Goal: Information Seeking & Learning: Understand process/instructions

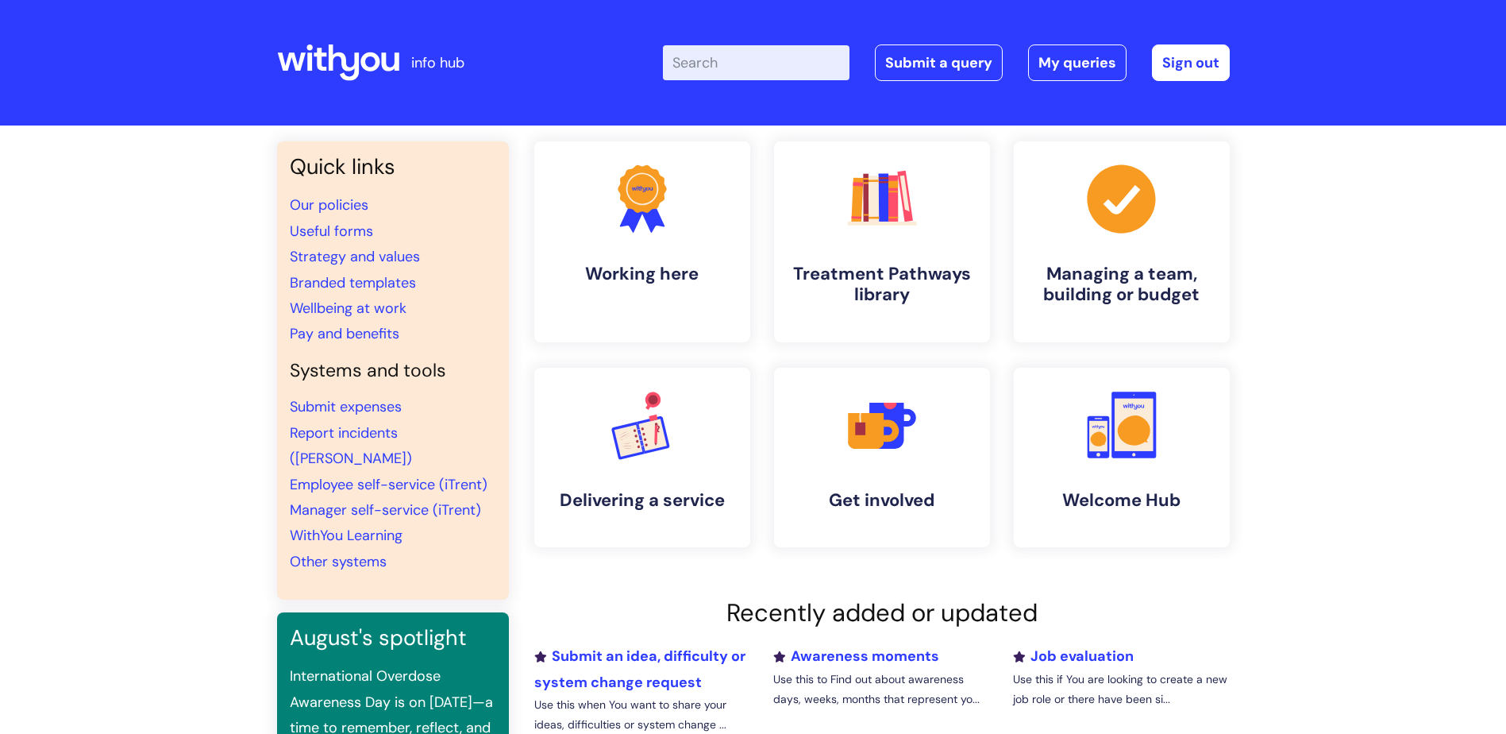
click at [749, 64] on input "Enter your search term here..." at bounding box center [756, 62] width 187 height 35
type input "new starter"
click button "Search" at bounding box center [0, 0] width 0 height 0
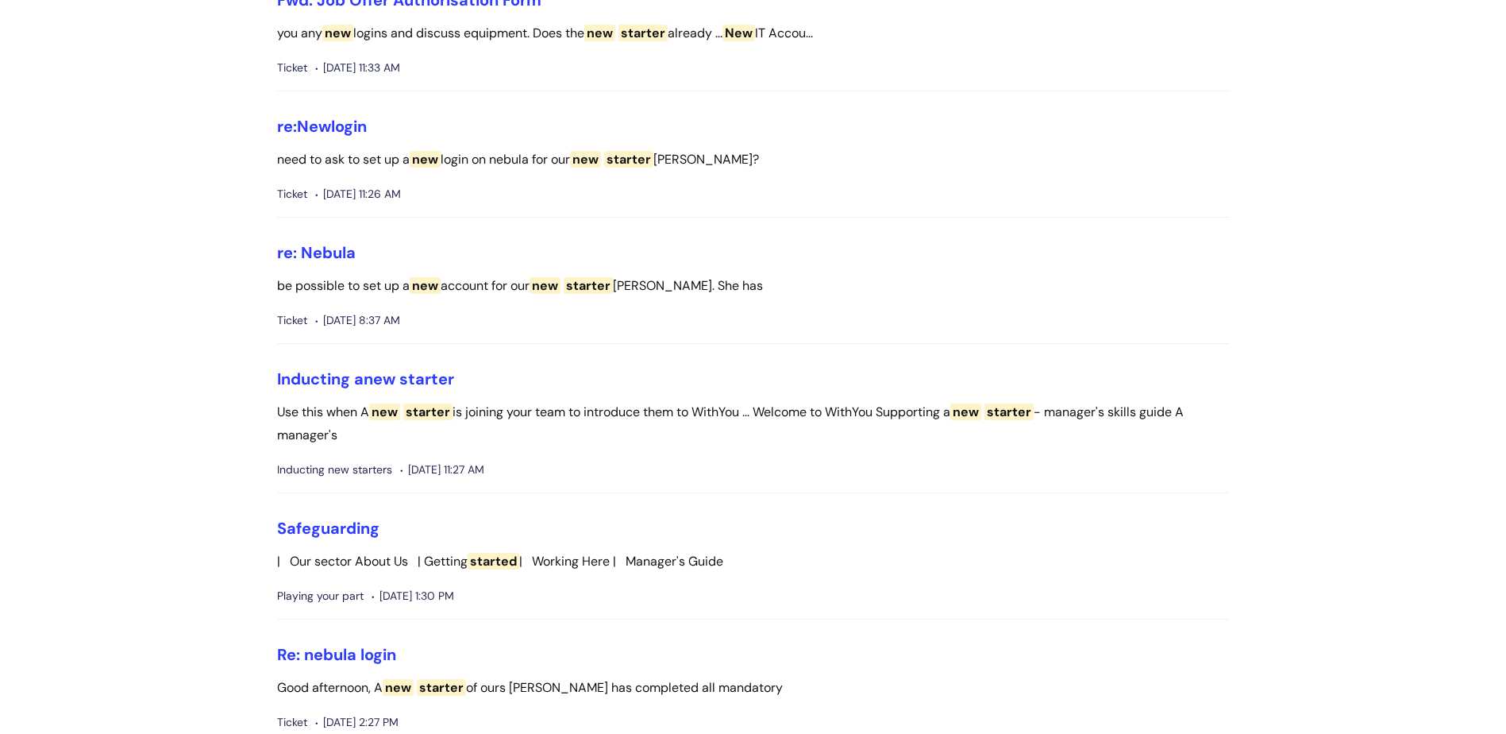
scroll to position [715, 0]
click at [412, 372] on span "starter" at bounding box center [426, 377] width 55 height 21
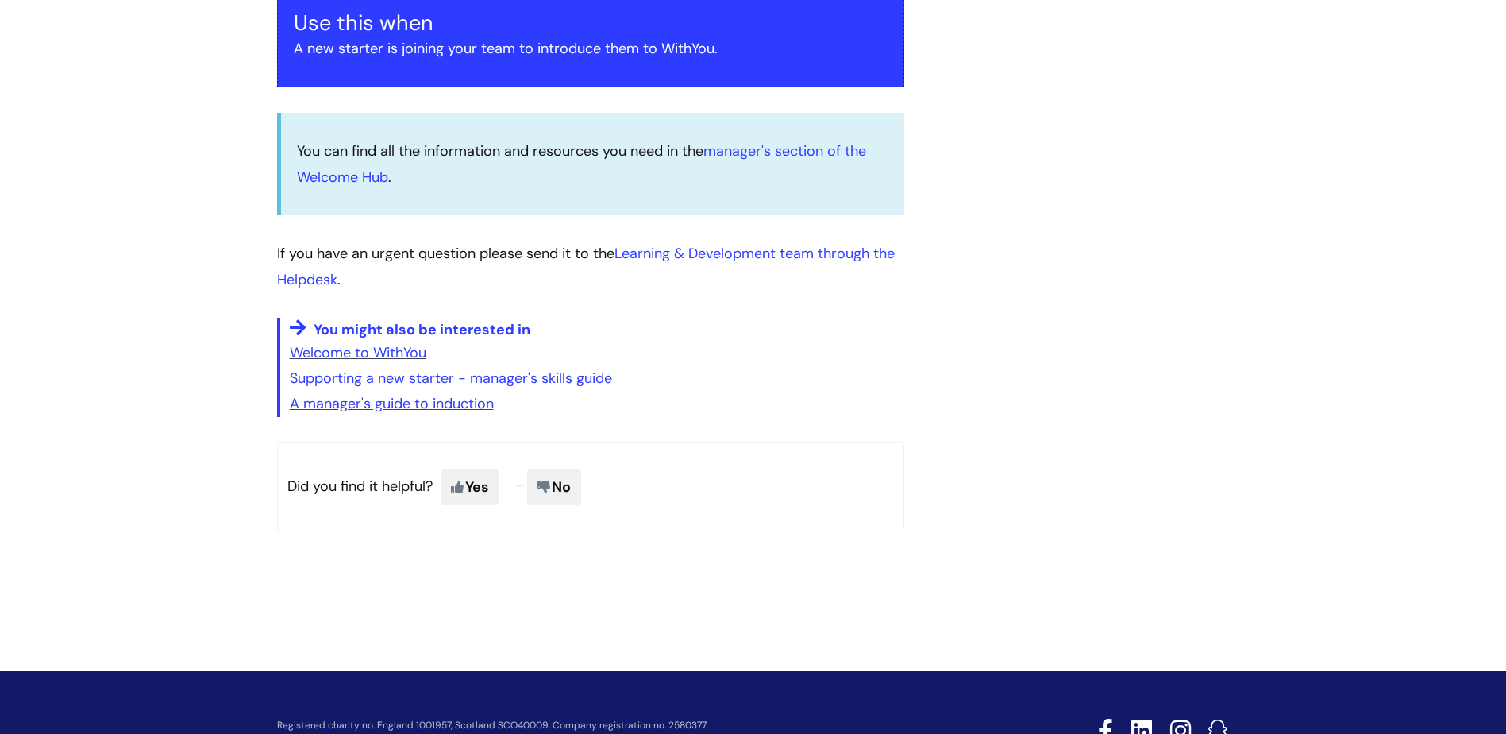
scroll to position [318, 0]
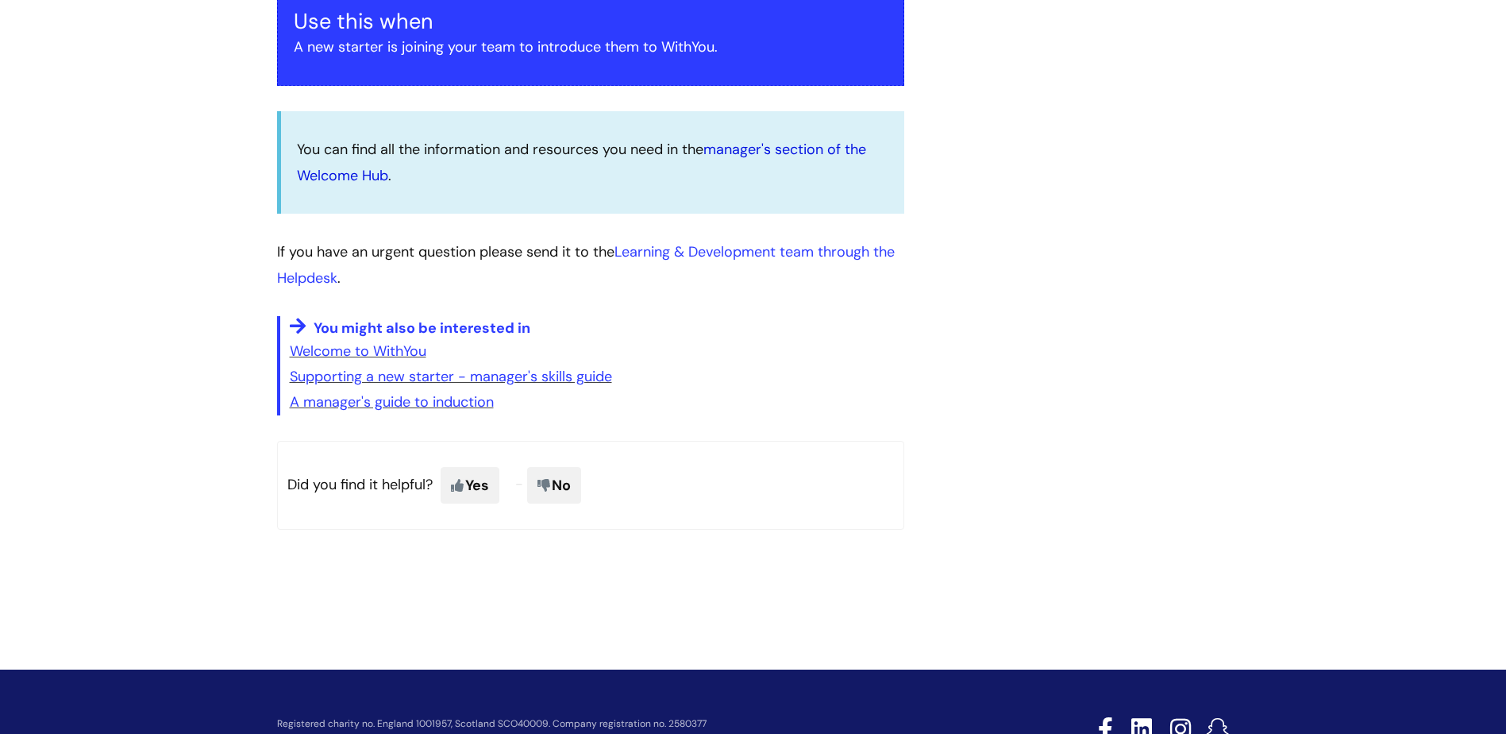
click at [831, 150] on link "manager's section of the Welcome Hub" at bounding box center [581, 162] width 569 height 44
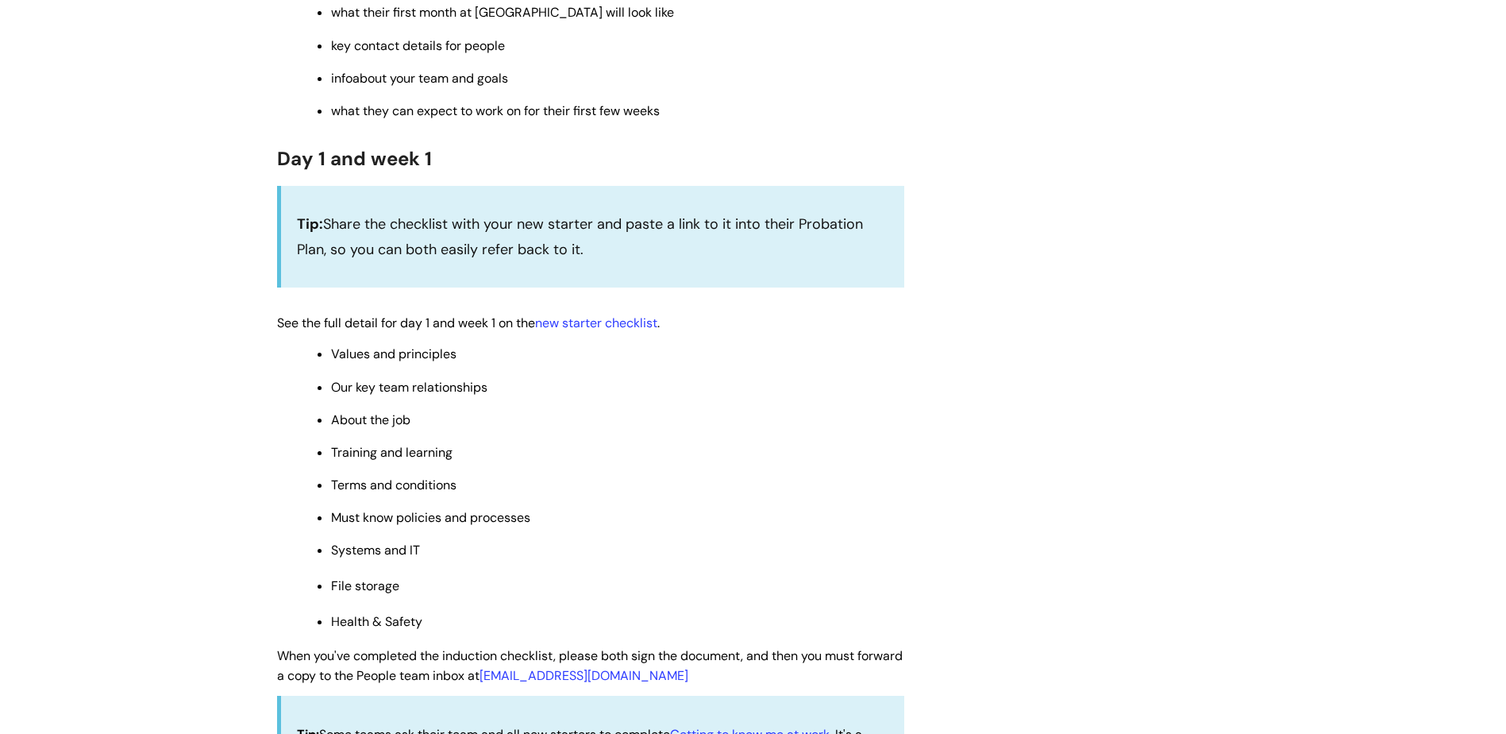
scroll to position [1270, 0]
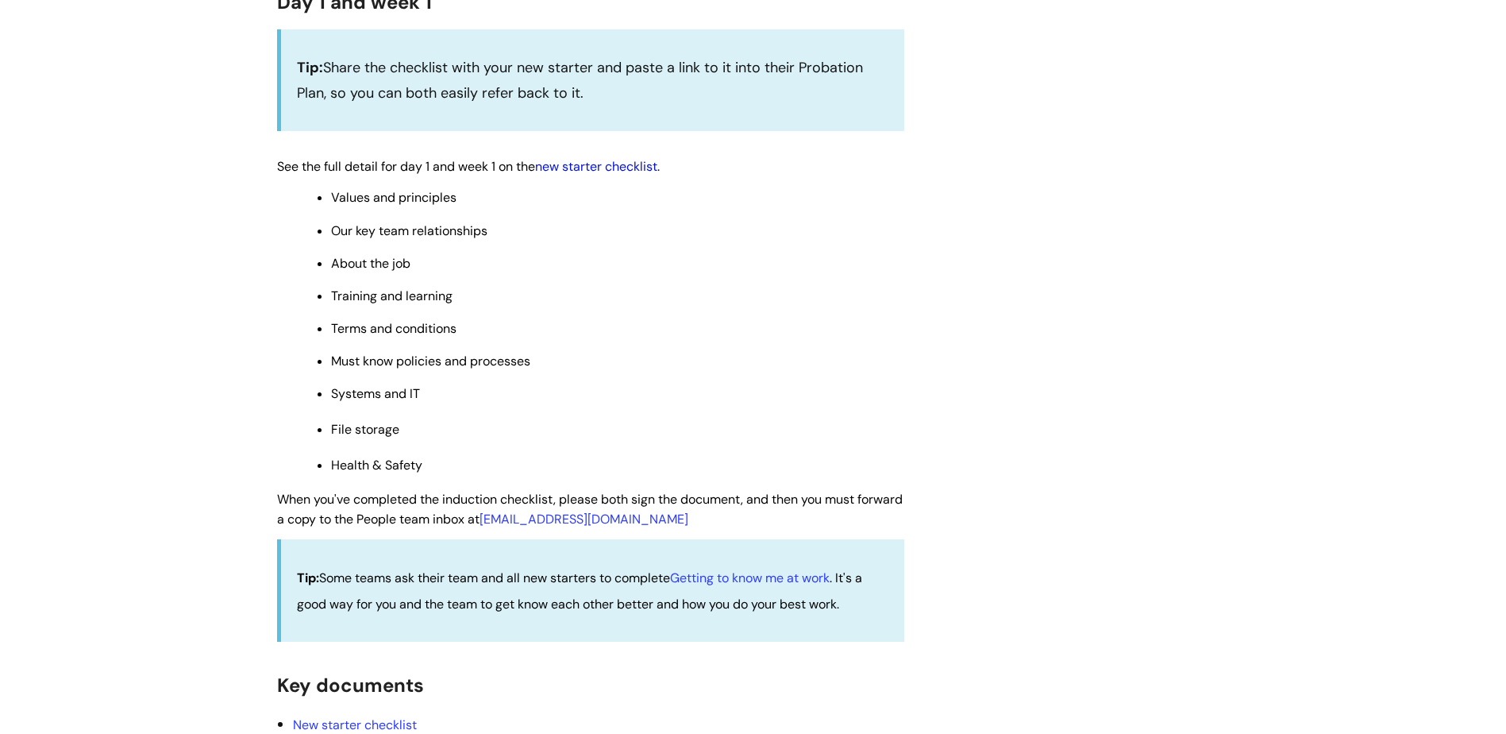
click at [621, 168] on link "new starter checklist" at bounding box center [596, 166] width 122 height 17
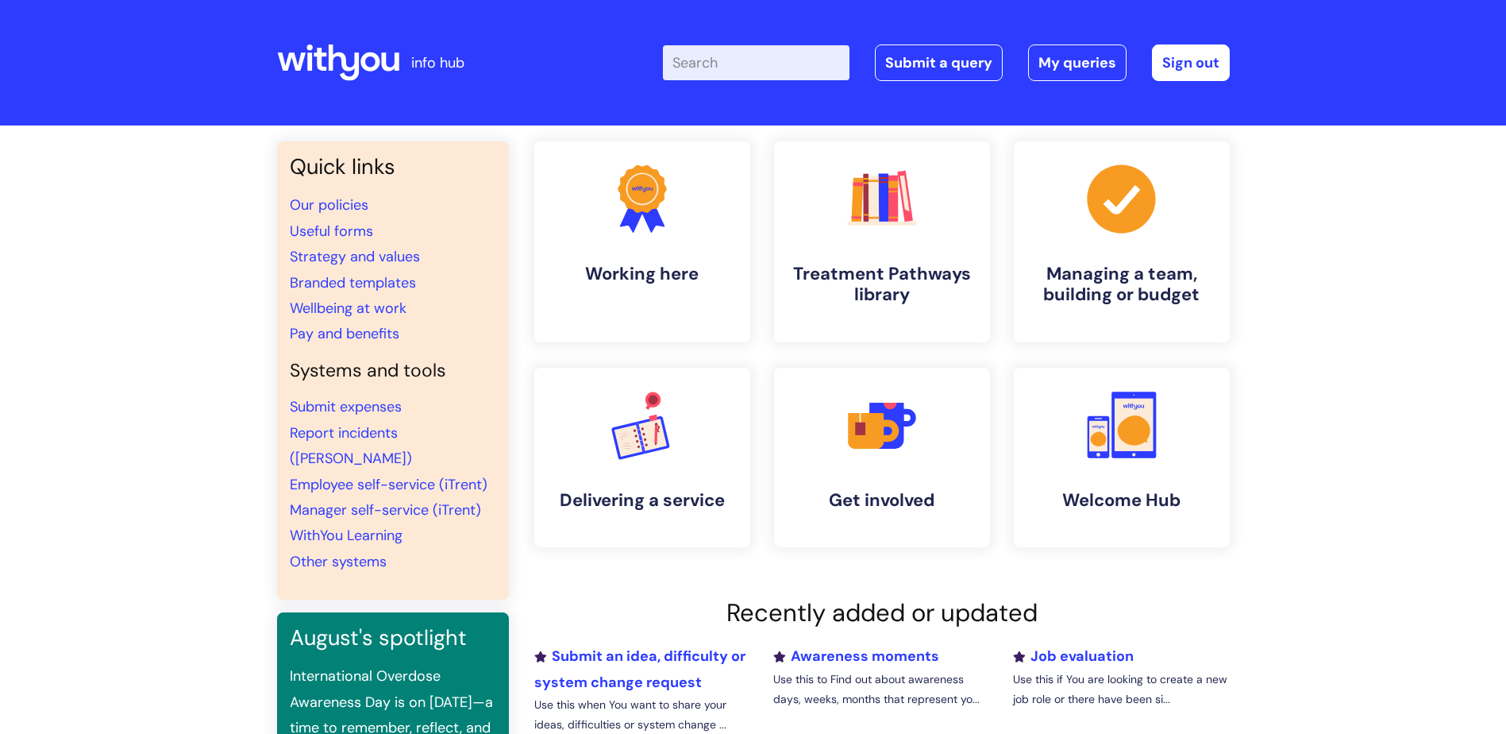
click at [760, 65] on input "Enter your search term here..." at bounding box center [756, 62] width 187 height 35
type input "NEW STARTER"
click button "Search" at bounding box center [0, 0] width 0 height 0
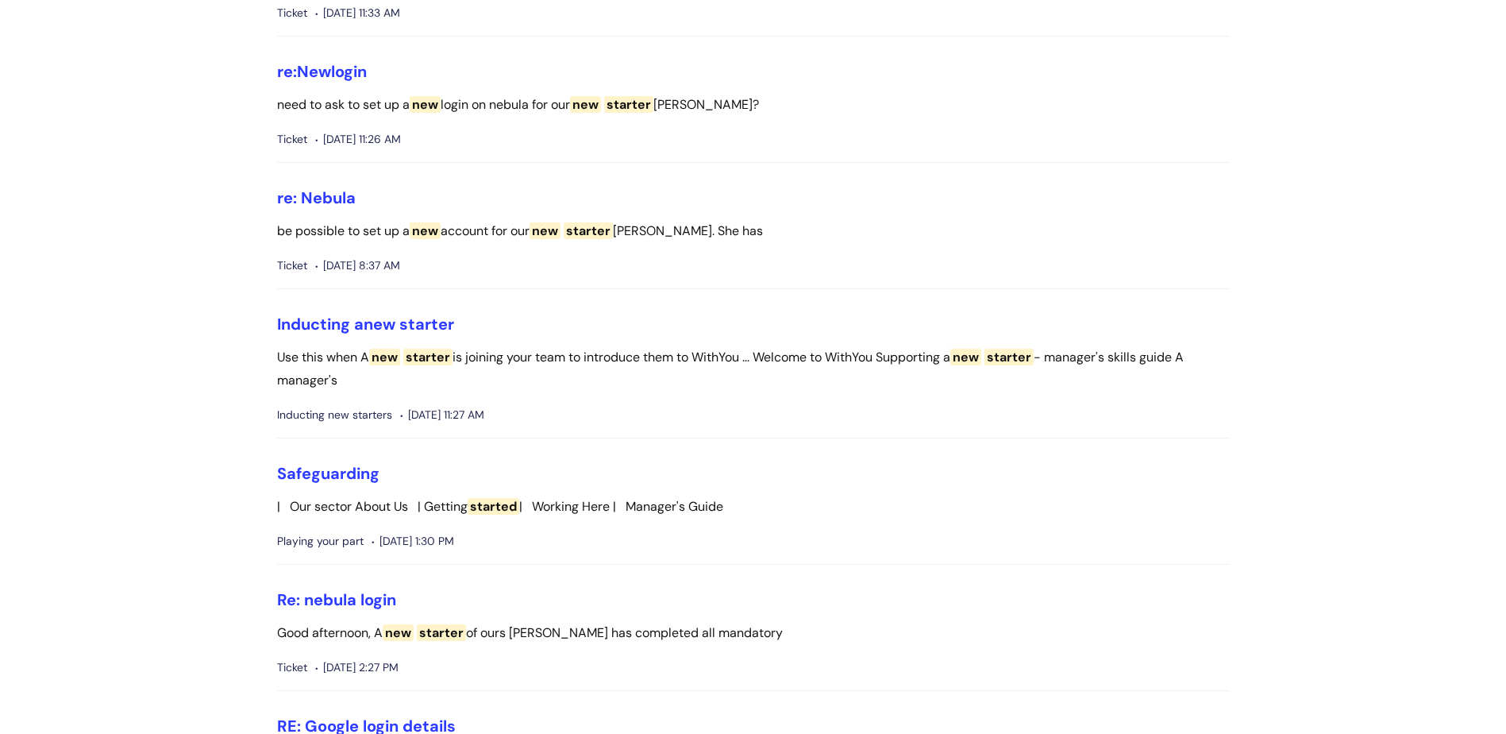
scroll to position [873, 0]
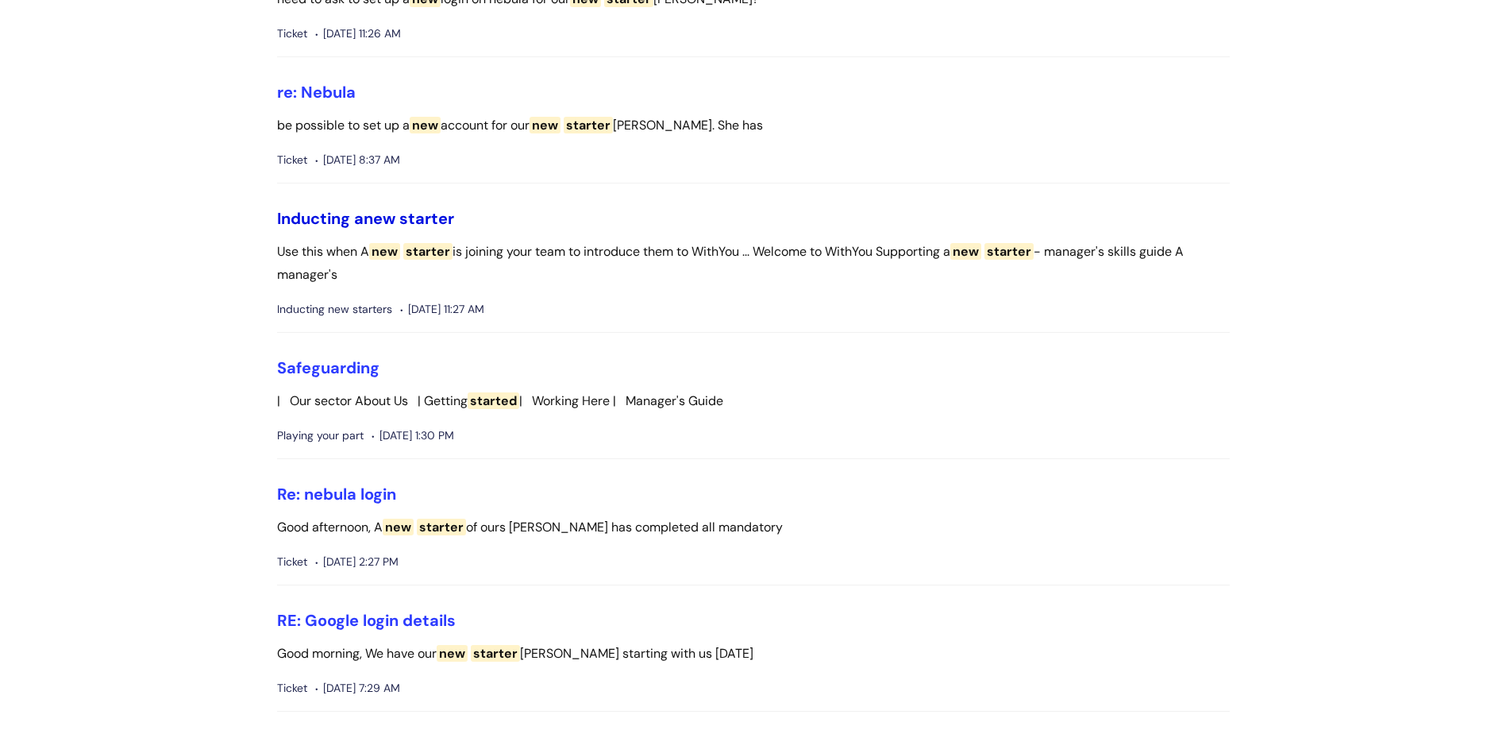
click at [441, 222] on span "starter" at bounding box center [426, 218] width 55 height 21
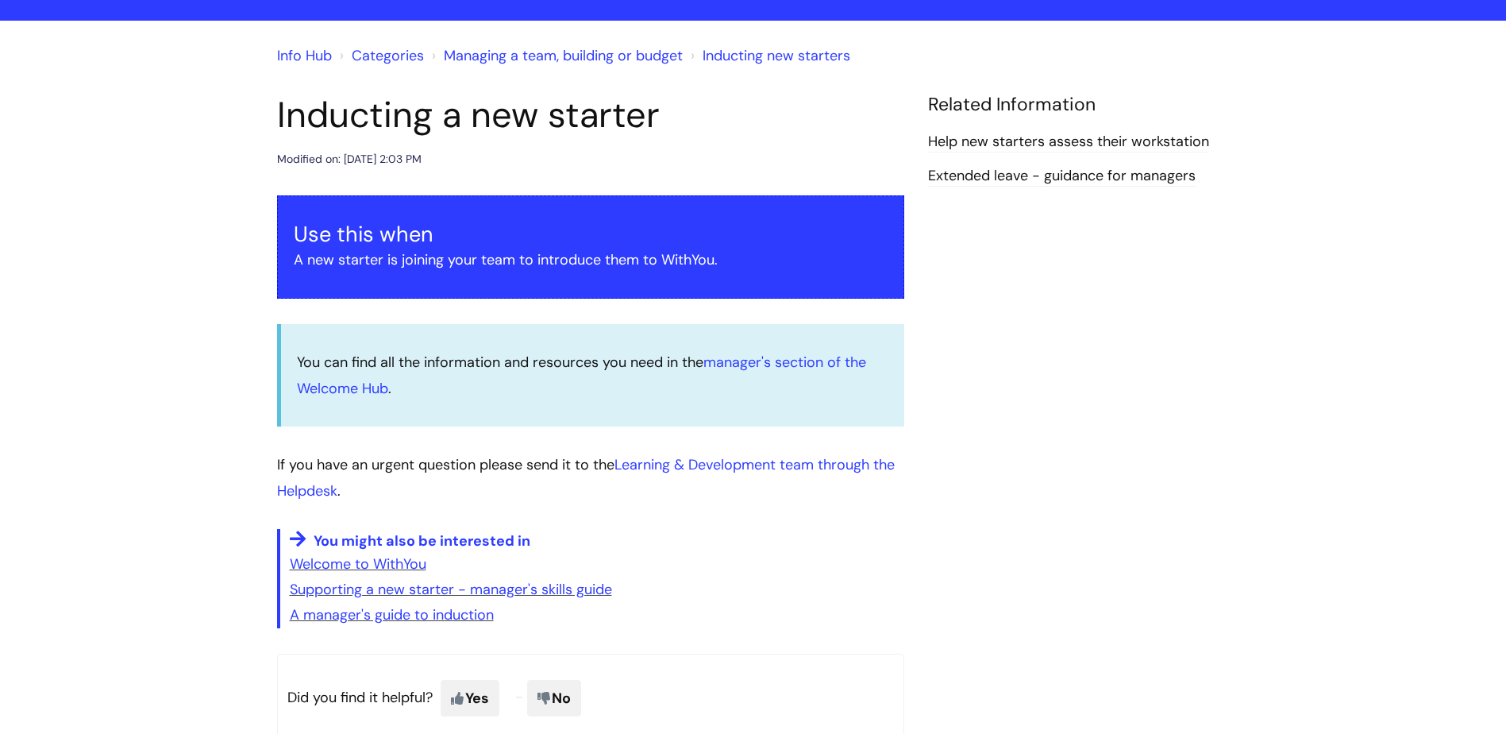
scroll to position [238, 0]
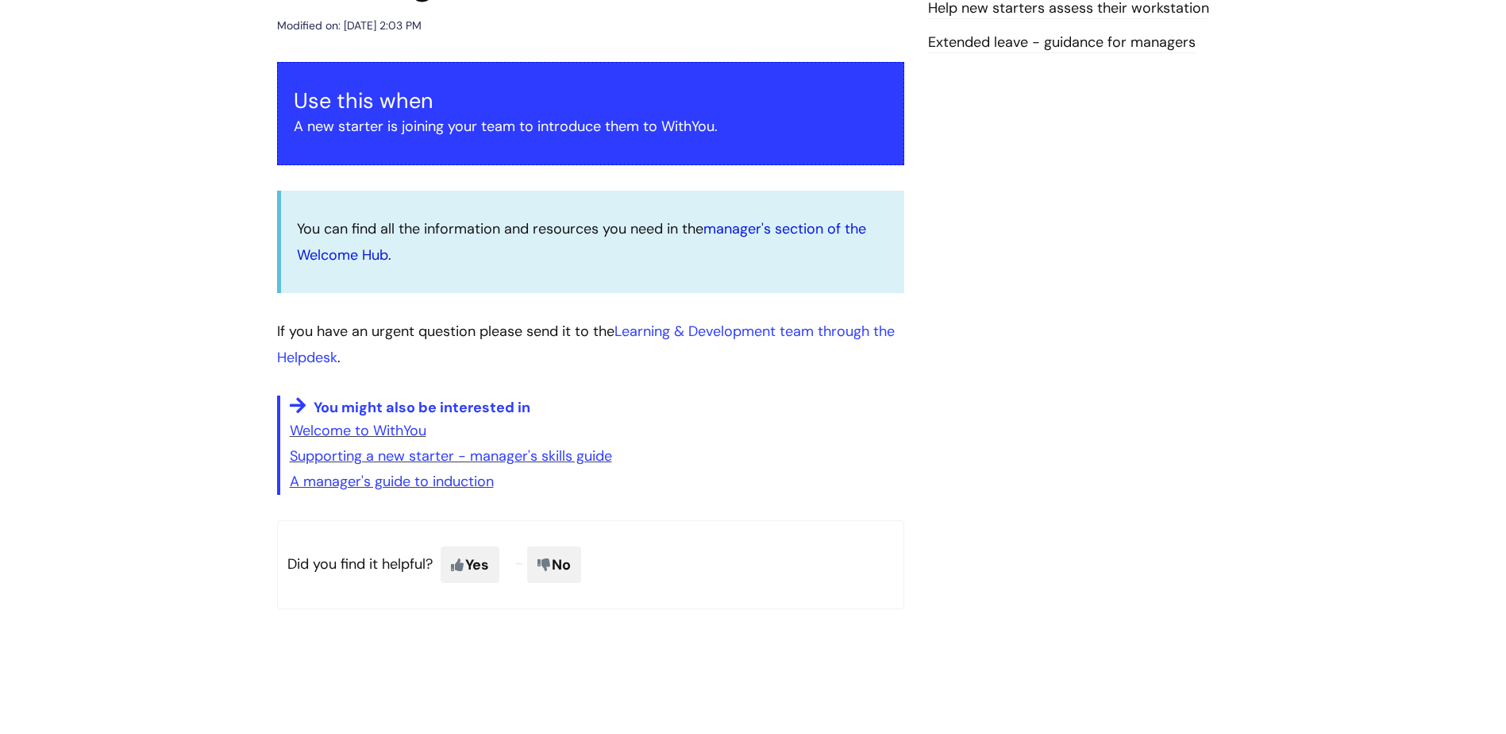
click at [778, 233] on link "manager's section of the Welcome Hub" at bounding box center [581, 241] width 569 height 44
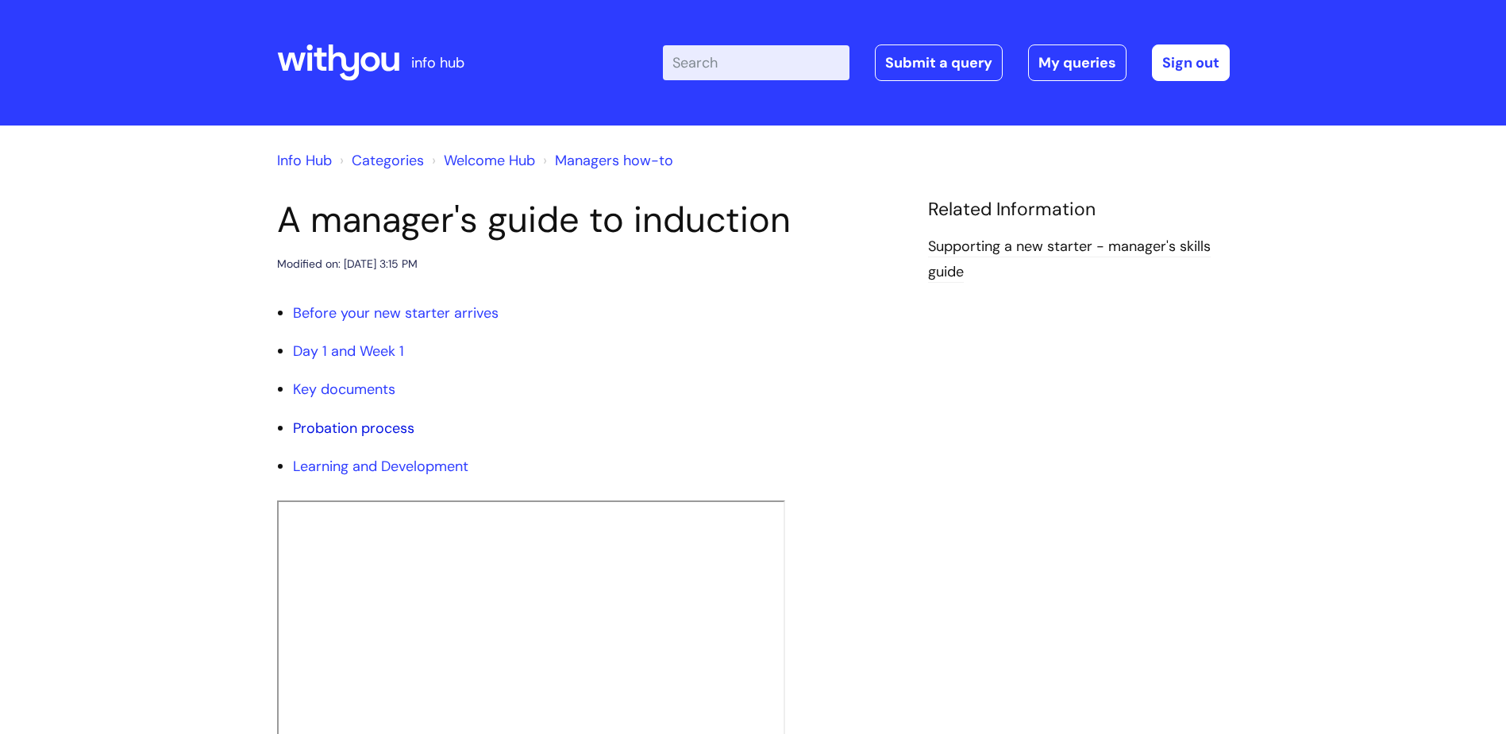
click at [373, 429] on link "Probation process" at bounding box center [353, 427] width 121 height 19
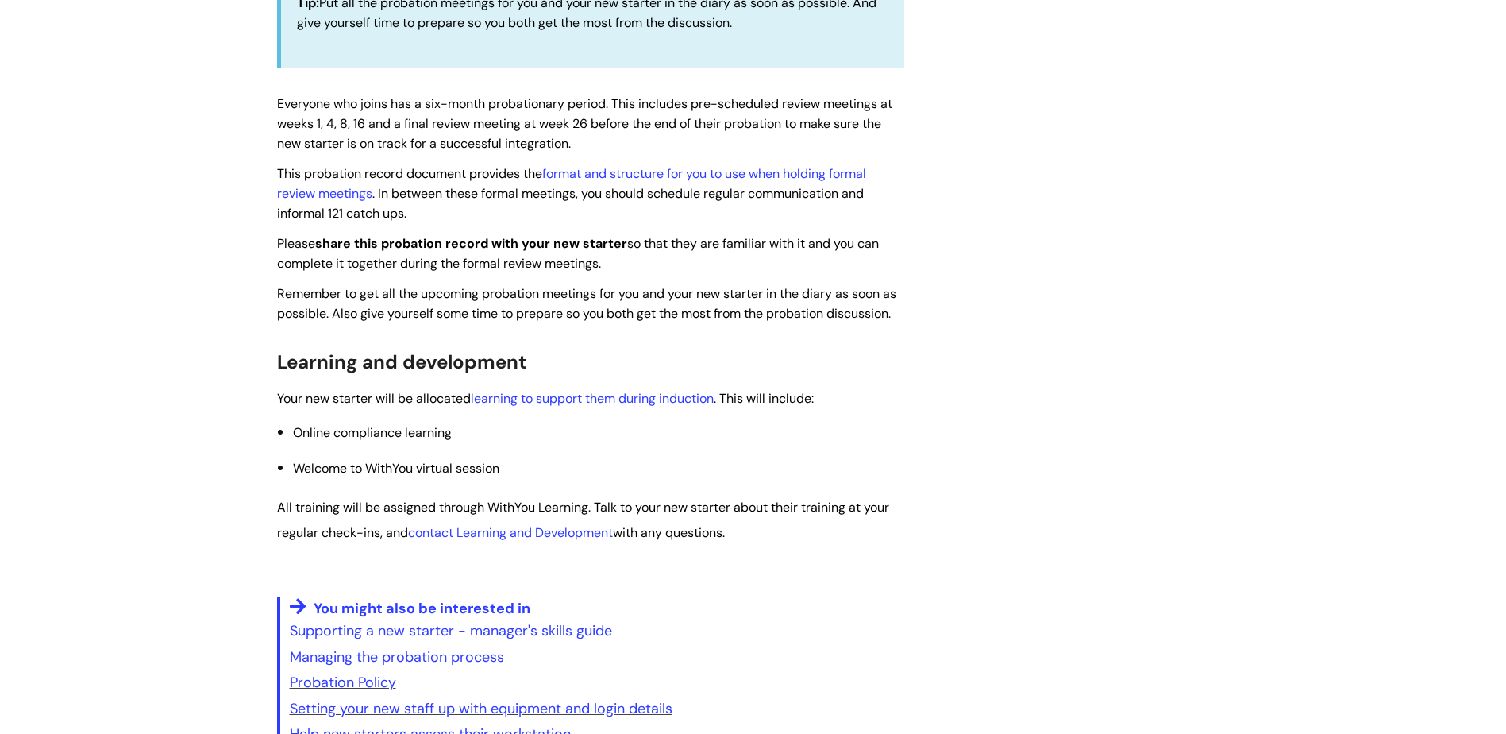
scroll to position [2253, 0]
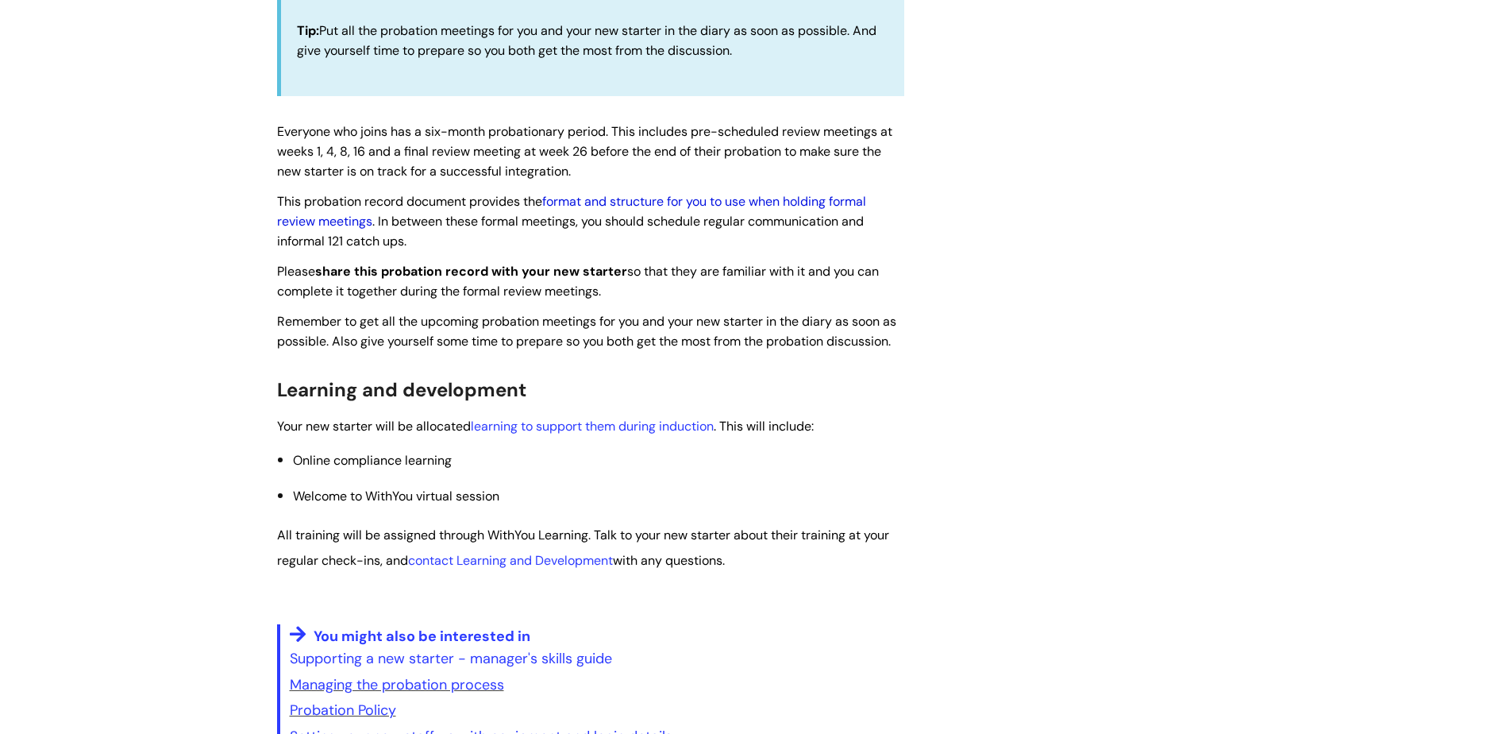
click at [736, 208] on link "format and structure for you to use when holding formal review meetings" at bounding box center [571, 211] width 589 height 37
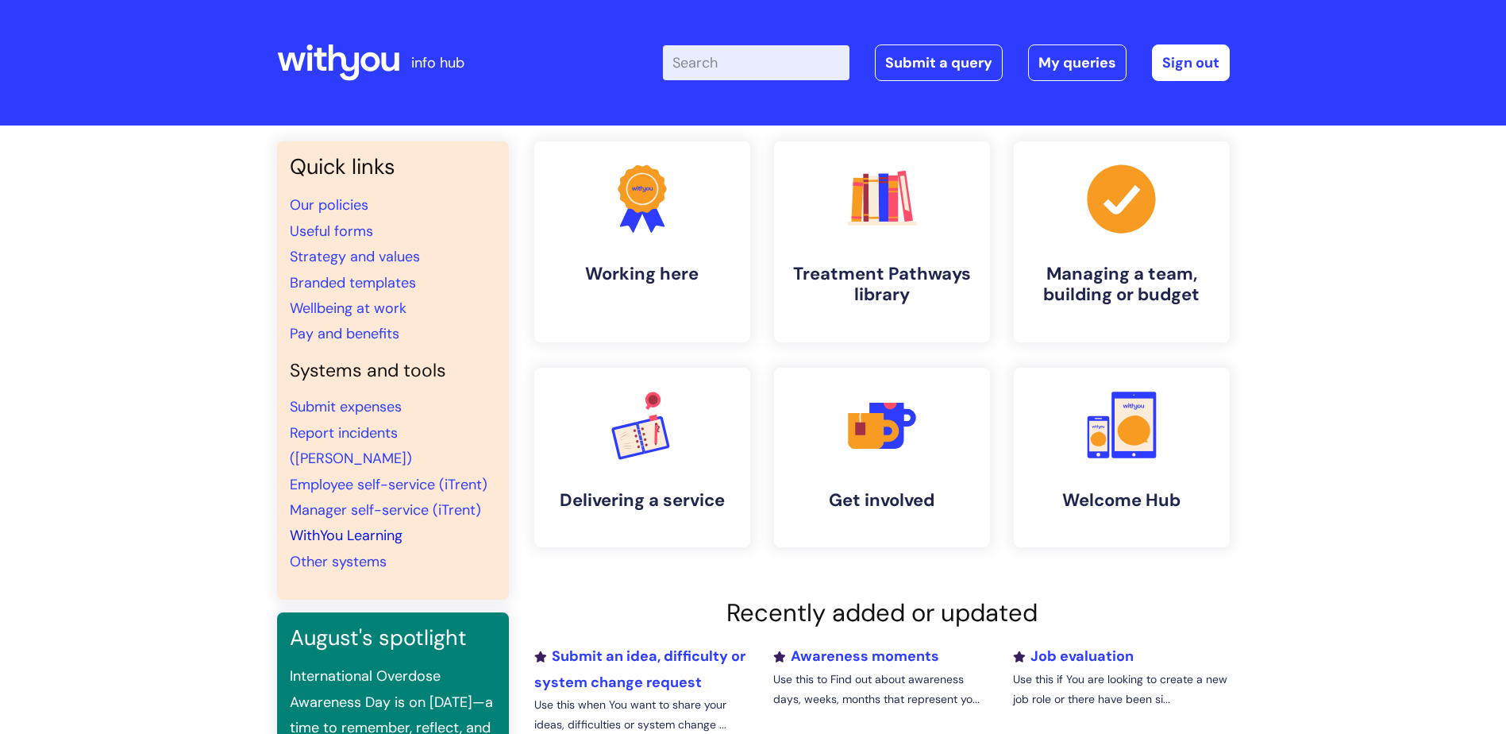
click at [351, 526] on link "WithYou Learning" at bounding box center [346, 535] width 113 height 19
